Goal: Task Accomplishment & Management: Use online tool/utility

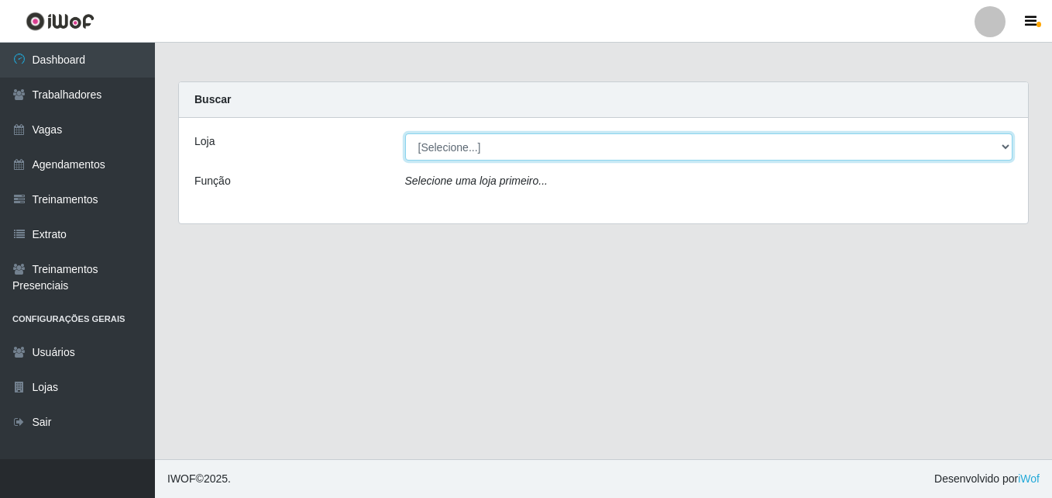
drag, startPoint x: 0, startPoint y: 0, endPoint x: 465, endPoint y: 149, distance: 488.2
click at [465, 149] on select "[Selecione...] LÁ em MÃE - Bar e Restaurante" at bounding box center [709, 146] width 608 height 27
select select "265"
click at [405, 133] on select "[Selecione...] LÁ em MÃE - Bar e Restaurante" at bounding box center [709, 146] width 608 height 27
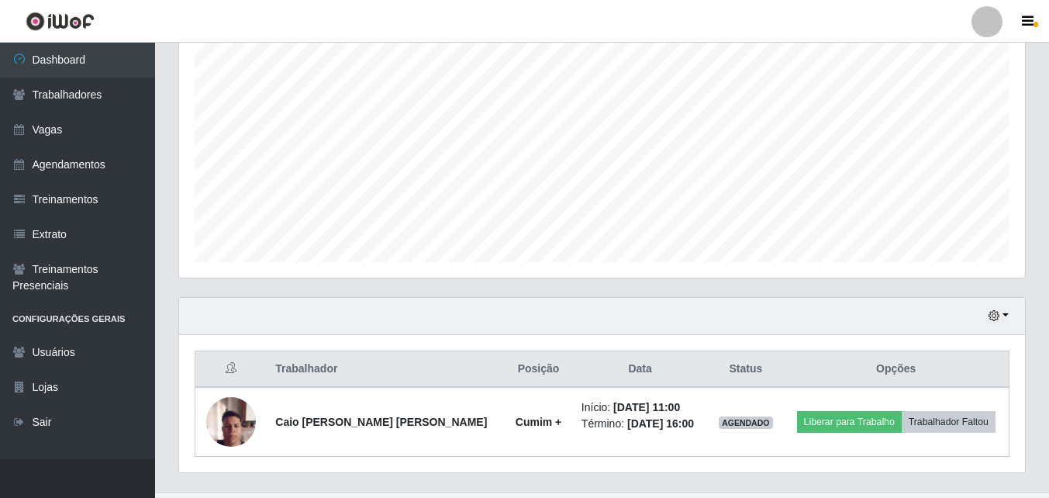
scroll to position [325, 0]
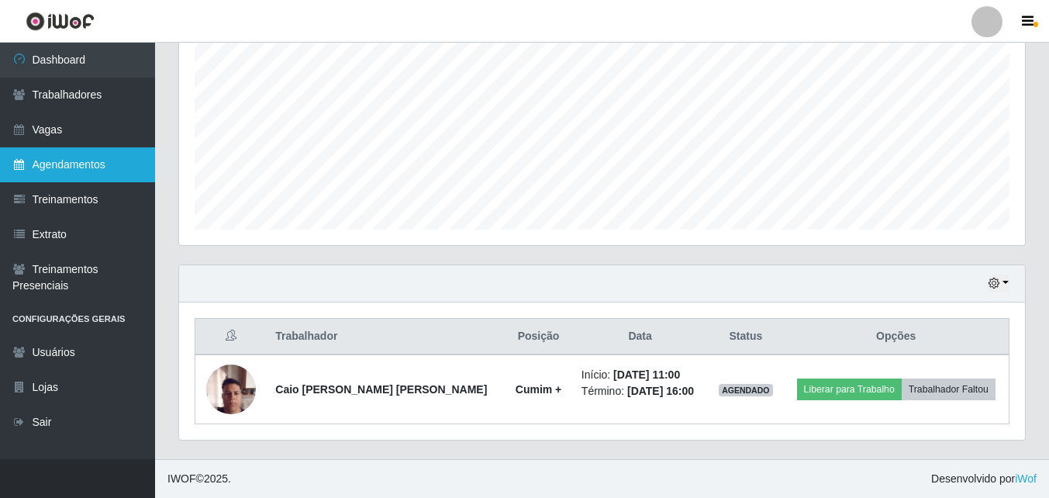
click at [57, 167] on link "Agendamentos" at bounding box center [77, 164] width 155 height 35
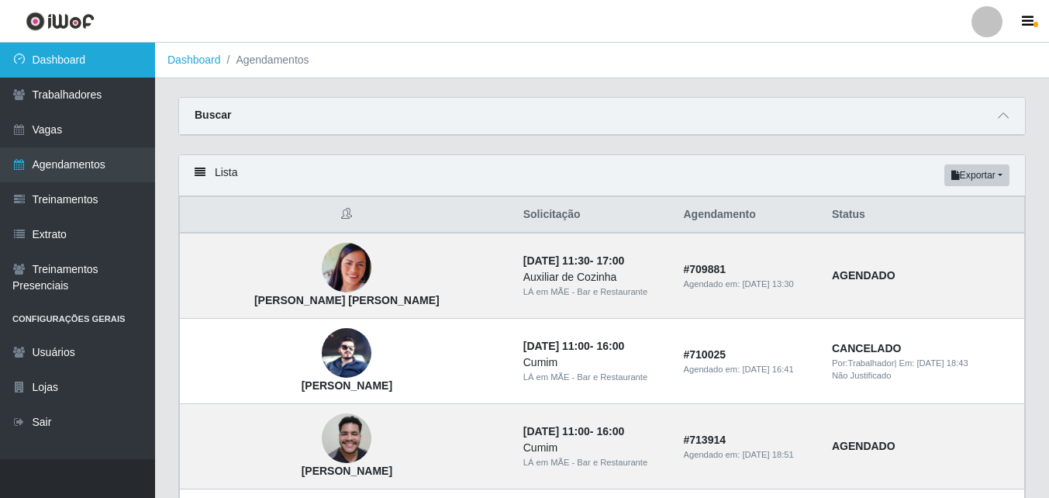
click at [89, 50] on link "Dashboard" at bounding box center [77, 60] width 155 height 35
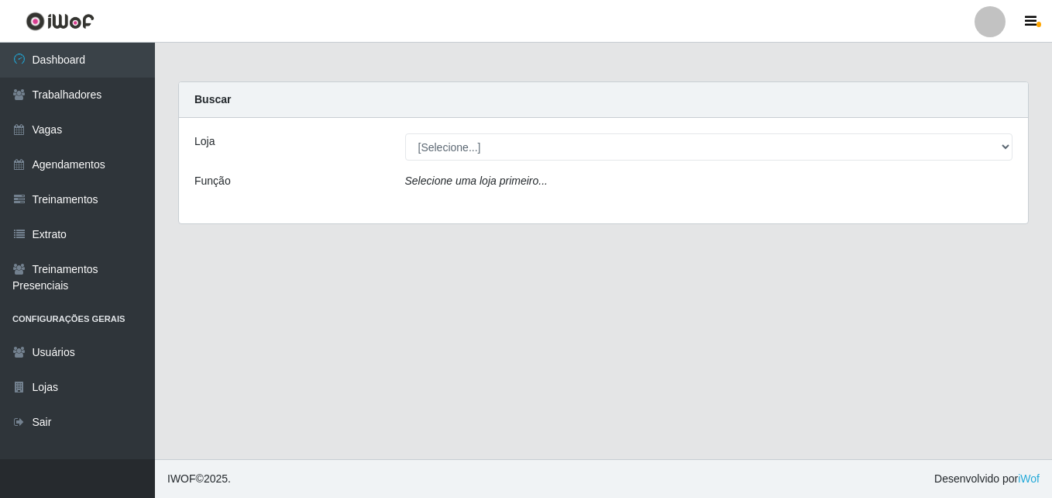
click at [443, 161] on div "Loja [Selecione...] LÁ em MÃE - Bar e Restaurante Função Selecione [PERSON_NAME…" at bounding box center [603, 170] width 849 height 105
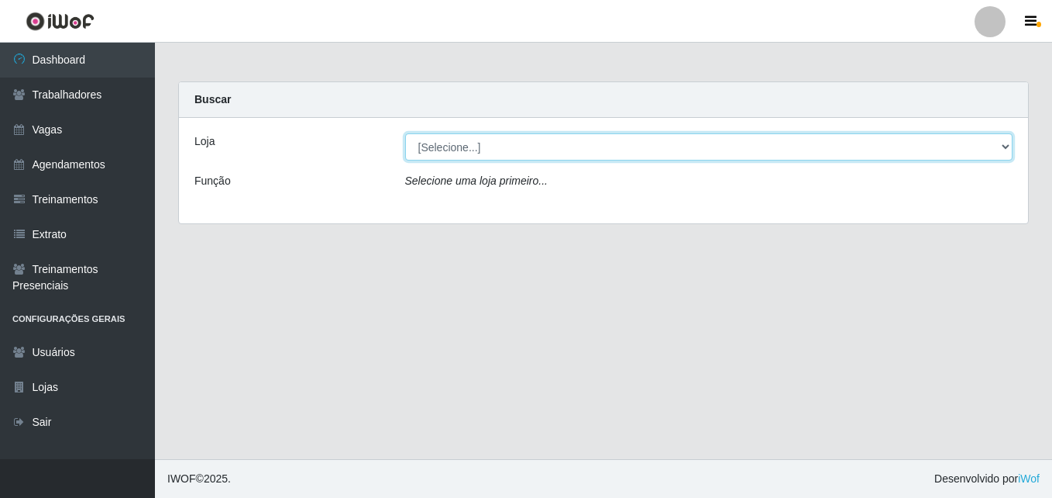
click at [441, 151] on select "[Selecione...] LÁ em MÃE - Bar e Restaurante" at bounding box center [709, 146] width 608 height 27
select select "265"
click at [405, 133] on select "[Selecione...] LÁ em MÃE - Bar e Restaurante" at bounding box center [709, 146] width 608 height 27
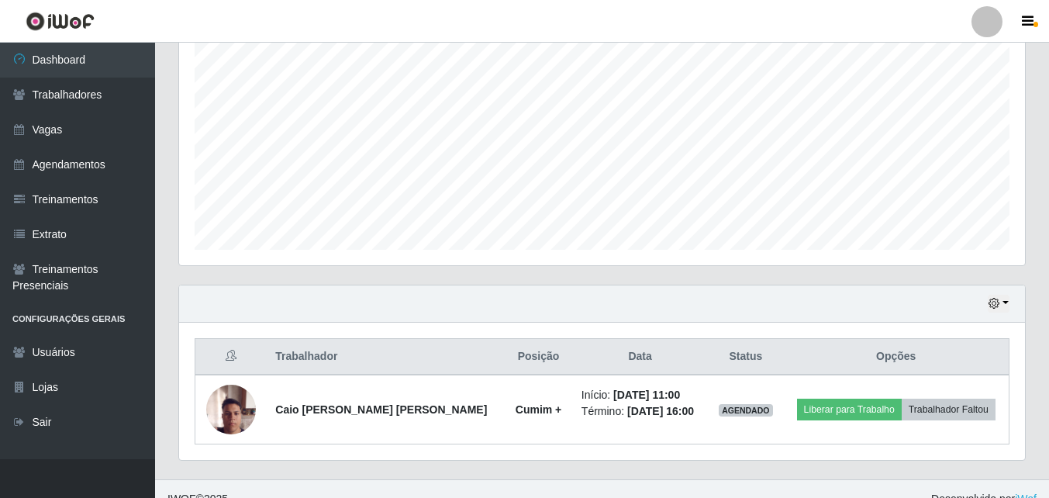
scroll to position [325, 0]
